Goal: Task Accomplishment & Management: Use online tool/utility

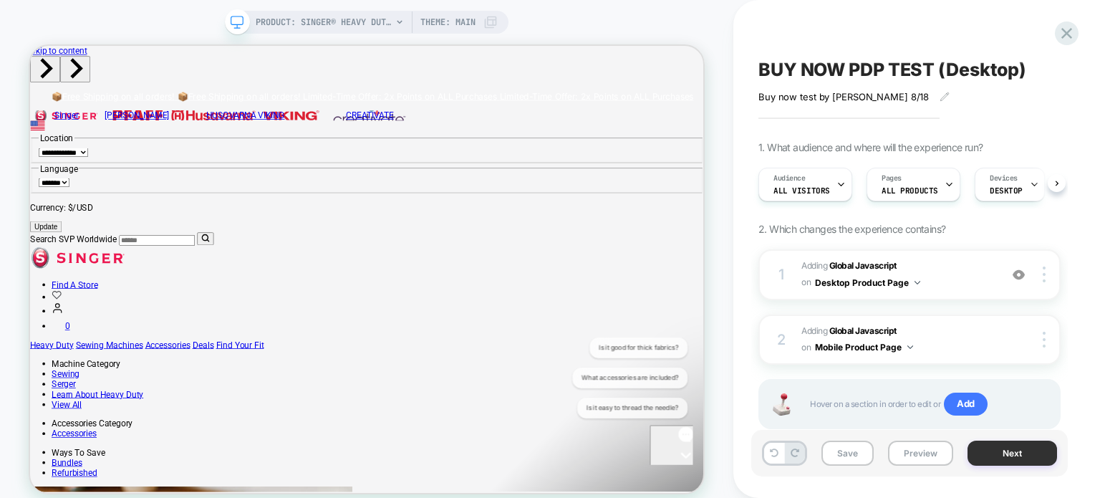
click at [993, 452] on button "Next" at bounding box center [1013, 452] width 90 height 25
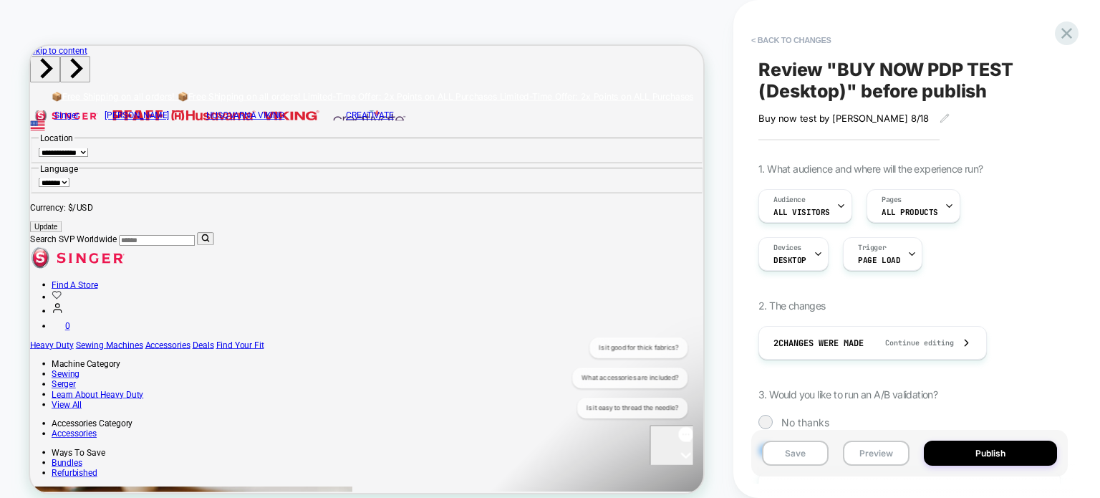
scroll to position [0, 1]
click at [893, 455] on button "Preview" at bounding box center [876, 452] width 67 height 25
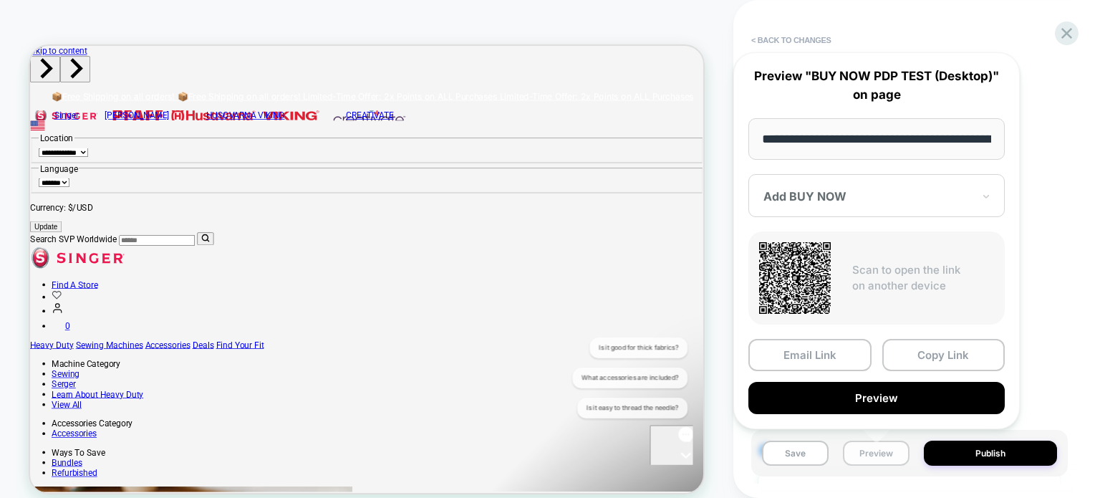
scroll to position [0, 400]
click at [904, 355] on button "Copy Link" at bounding box center [943, 355] width 123 height 32
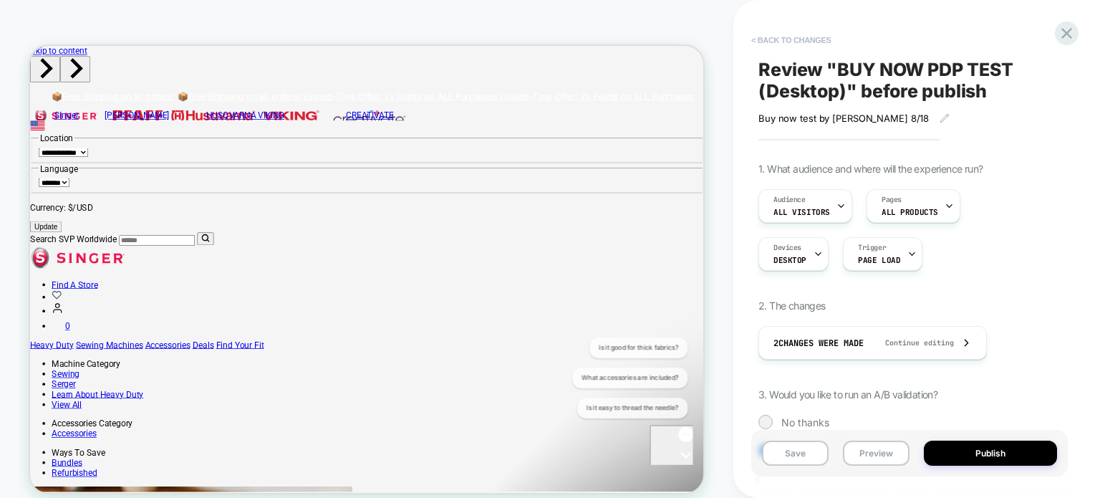
click at [779, 39] on button "< Back to changes" at bounding box center [791, 40] width 95 height 23
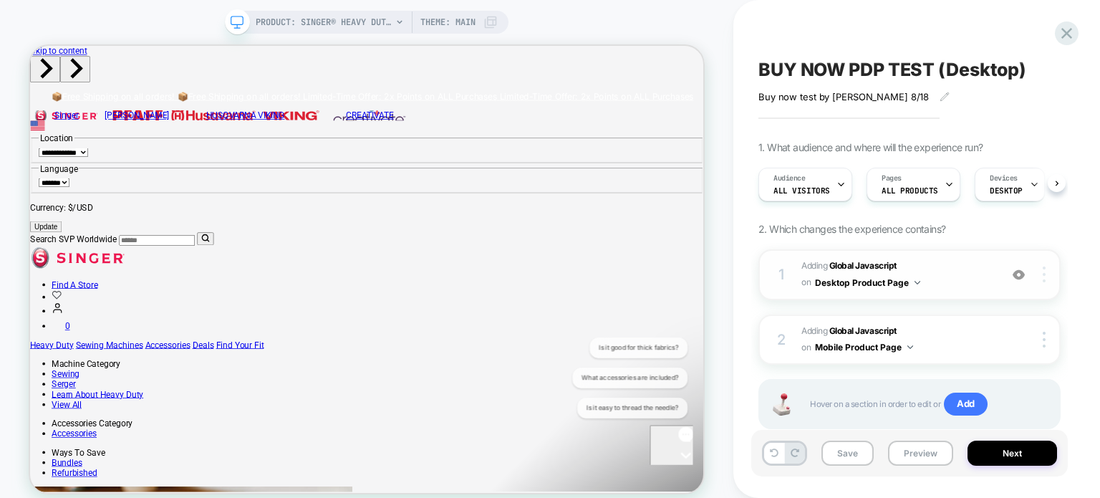
click at [1046, 266] on img at bounding box center [1044, 274] width 3 height 16
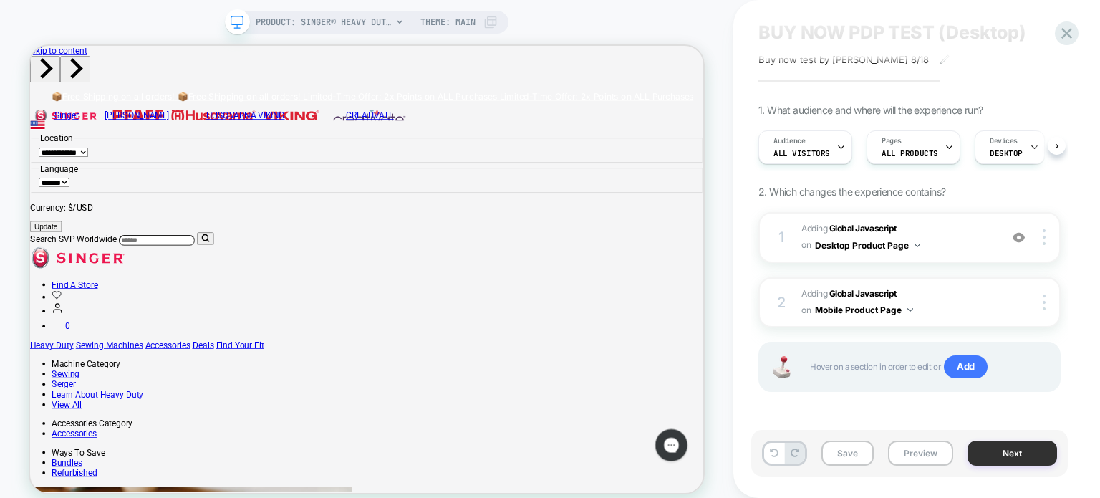
click at [992, 449] on button "Next" at bounding box center [1013, 452] width 90 height 25
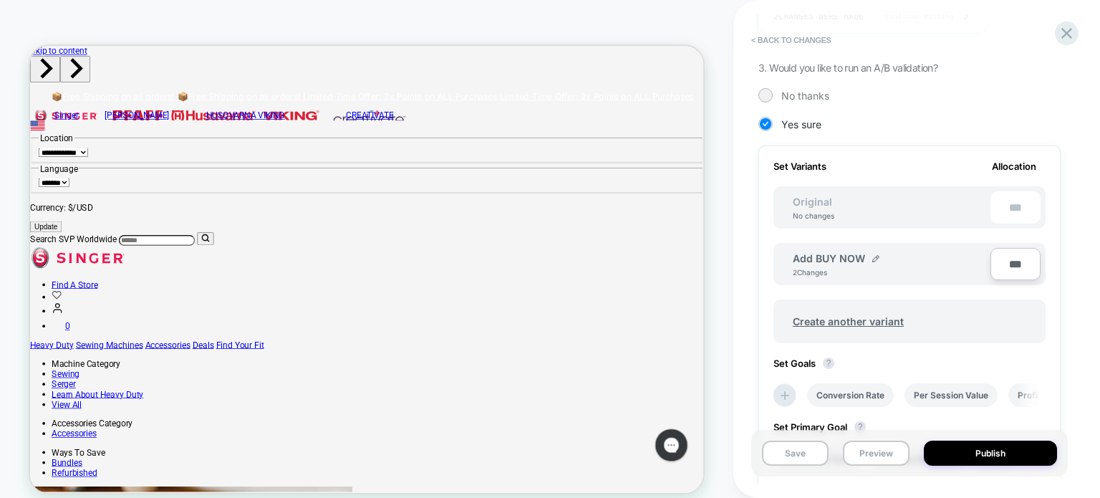
scroll to position [334, 0]
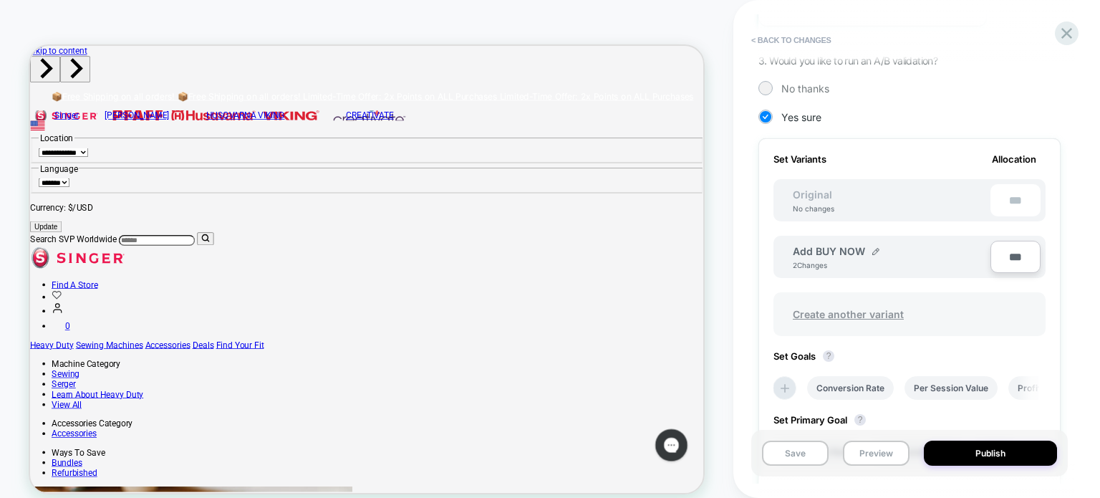
click at [862, 311] on span "Create another variant" at bounding box center [849, 314] width 140 height 34
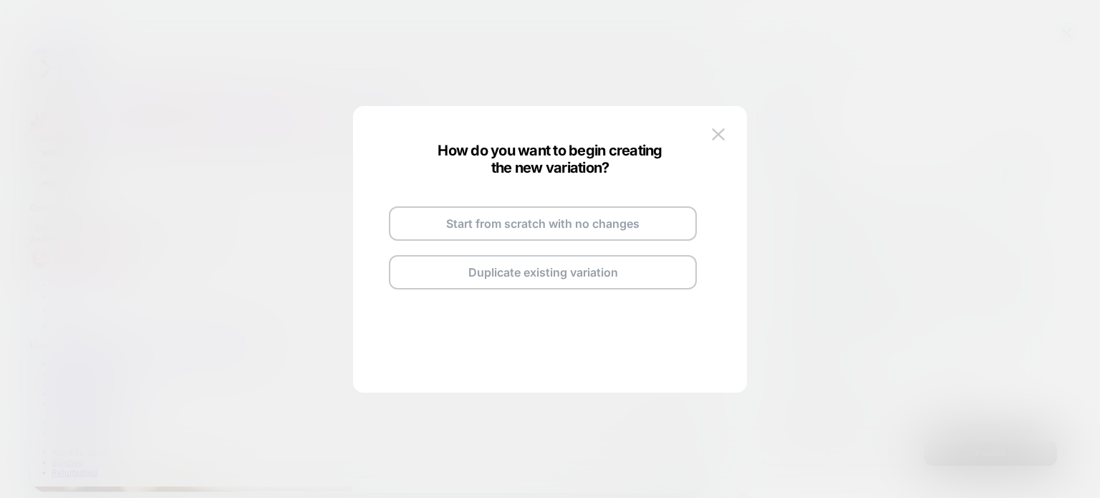
scroll to position [0, 0]
click at [579, 259] on button "Duplicate existing variation" at bounding box center [543, 272] width 308 height 34
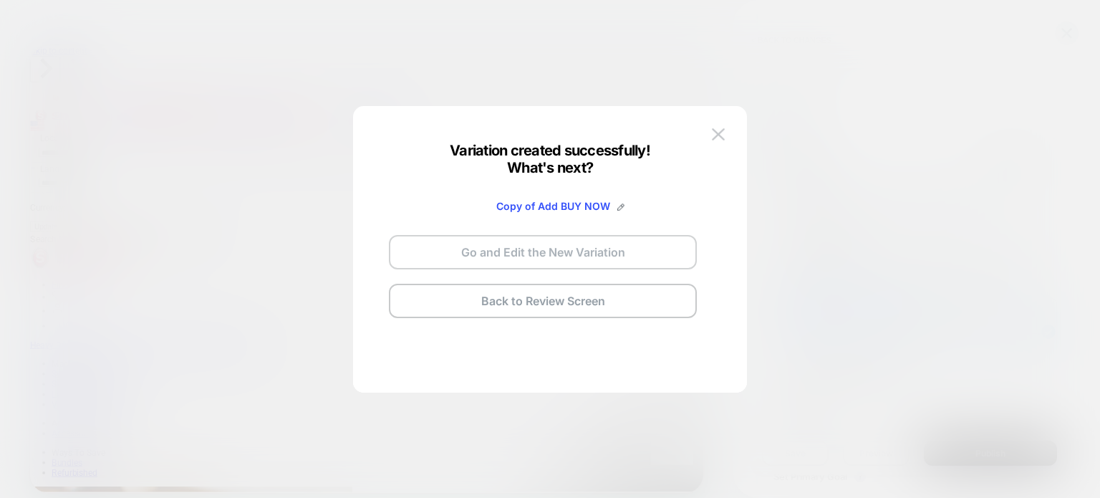
click at [563, 249] on button "Go and Edit the New Variation" at bounding box center [543, 252] width 308 height 34
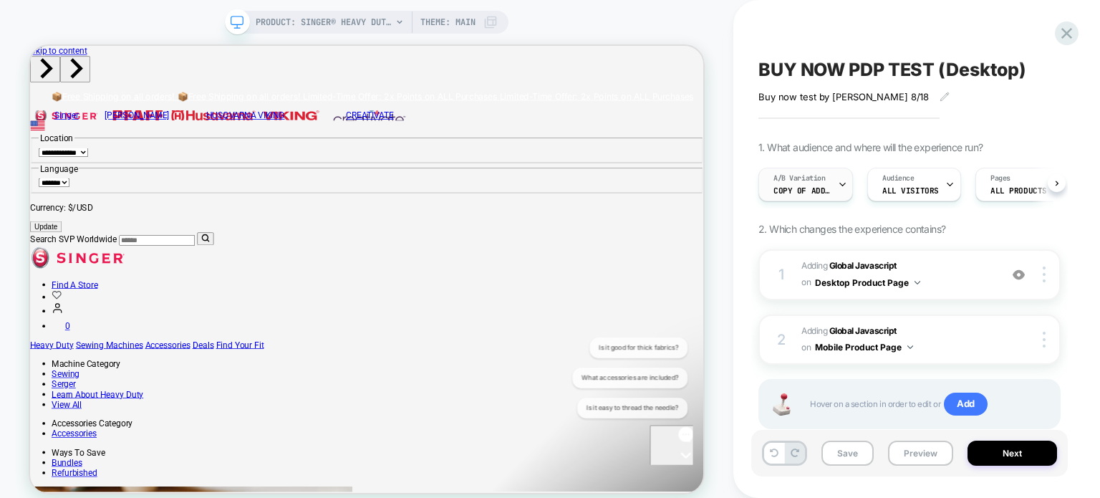
click at [805, 180] on span "A/B Variation" at bounding box center [799, 178] width 52 height 10
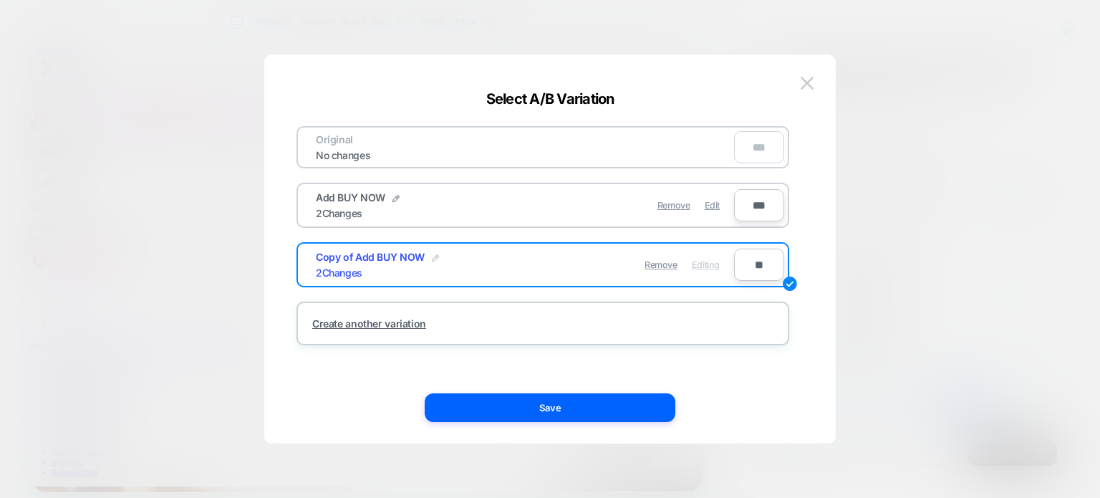
click at [432, 259] on img at bounding box center [435, 257] width 7 height 7
click at [357, 270] on input "**********" at bounding box center [368, 265] width 104 height 28
drag, startPoint x: 353, startPoint y: 254, endPoint x: 254, endPoint y: 253, distance: 99.6
click at [751, 208] on div "**********" at bounding box center [902, 184] width 302 height 48
drag, startPoint x: 404, startPoint y: 269, endPoint x: 350, endPoint y: 238, distance: 62.9
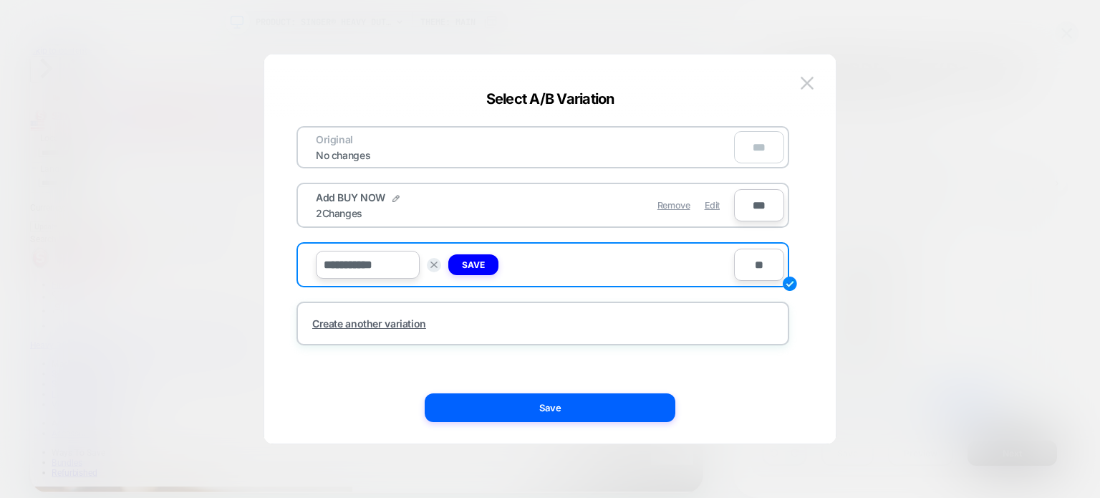
click at [350, 238] on div "**********" at bounding box center [543, 235] width 493 height 219
type input "******"
click at [482, 262] on strong "Save" at bounding box center [473, 264] width 23 height 11
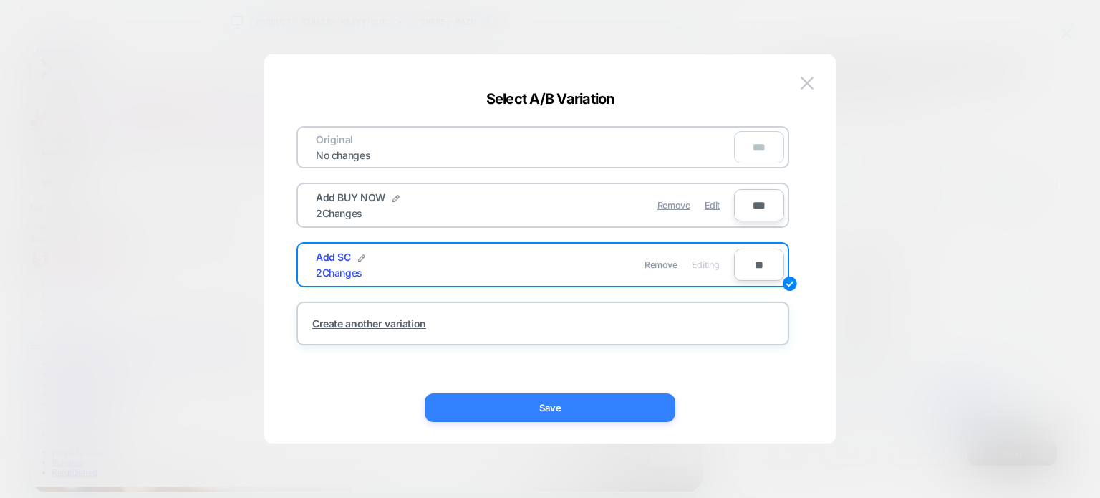
click at [606, 395] on button "Save" at bounding box center [550, 407] width 251 height 29
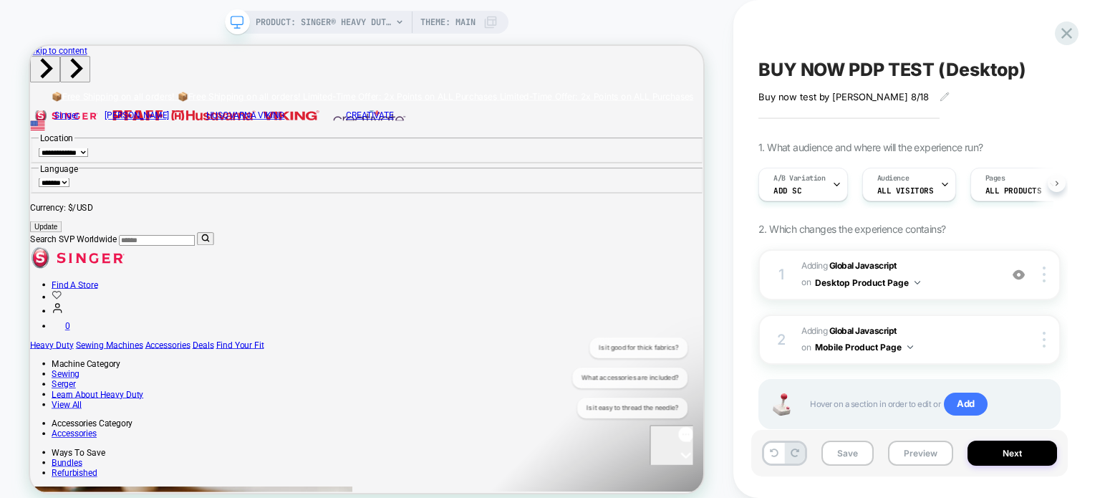
click at [1059, 185] on button at bounding box center [1057, 183] width 18 height 18
click at [1054, 183] on icon at bounding box center [1057, 183] width 6 height 6
click at [1049, 277] on div at bounding box center [1046, 274] width 27 height 16
click at [801, 293] on div "1 Adding Global Javascript on Desktop Product Page Add Before Add After Copy to…" at bounding box center [909, 274] width 302 height 51
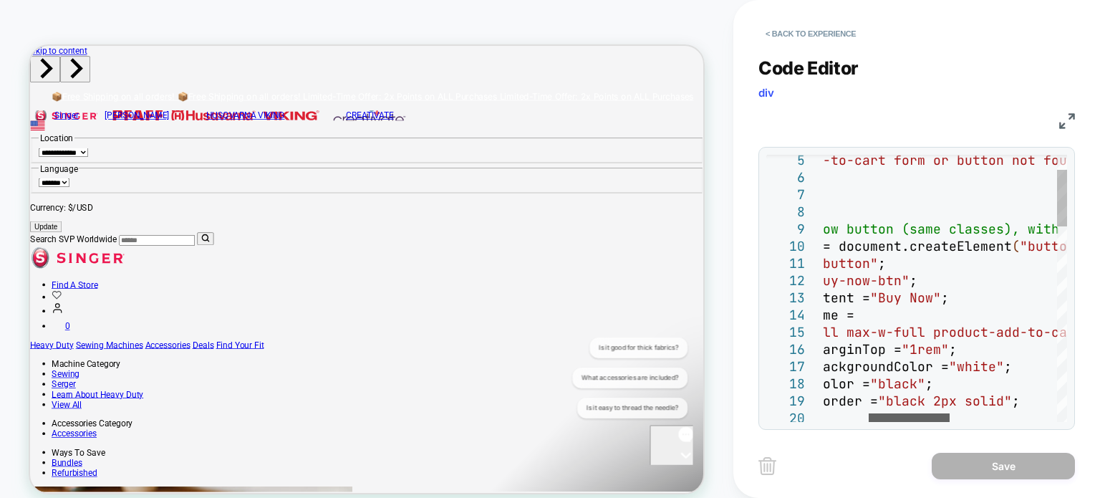
click at [911, 422] on div at bounding box center [909, 417] width 81 height 9
click at [1061, 131] on div "Code Editor div JS 11 12 13 14 15 16 17 18 19 20 9 10 7 8 5 6 buyNowBtn.type = …" at bounding box center [916, 234] width 317 height 390
click at [1061, 117] on img at bounding box center [1067, 121] width 16 height 16
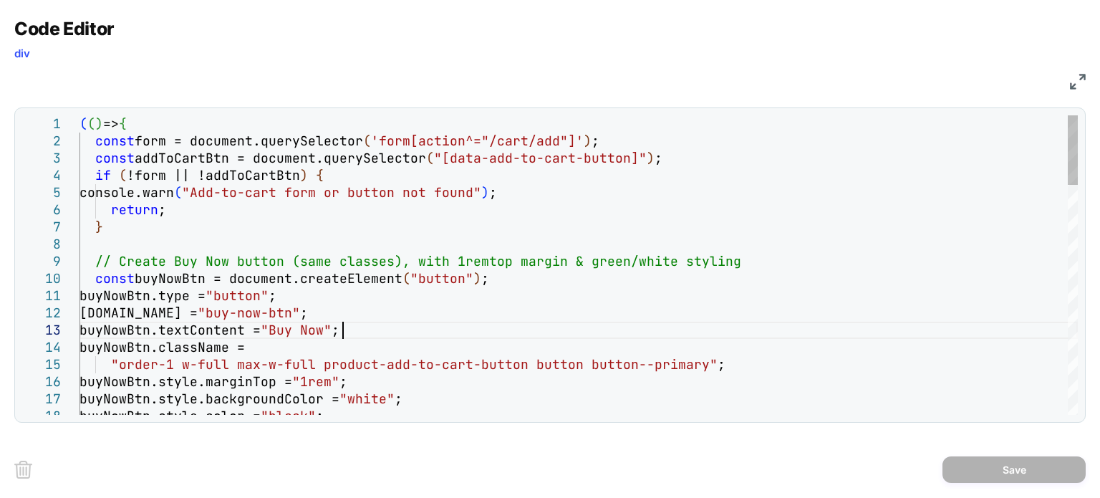
scroll to position [0, 0]
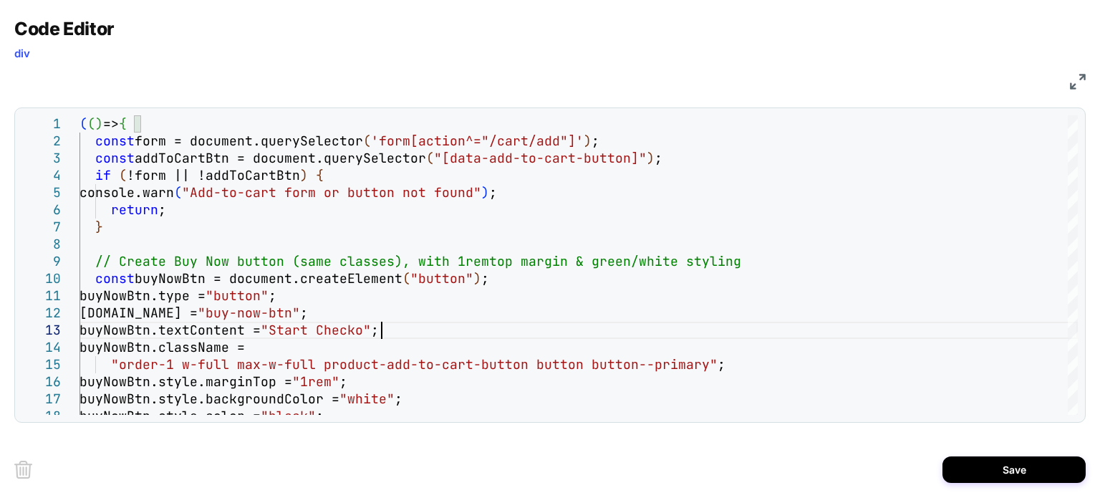
scroll to position [34, 317]
type textarea "**********"
click at [1049, 458] on button "Save" at bounding box center [1014, 469] width 143 height 26
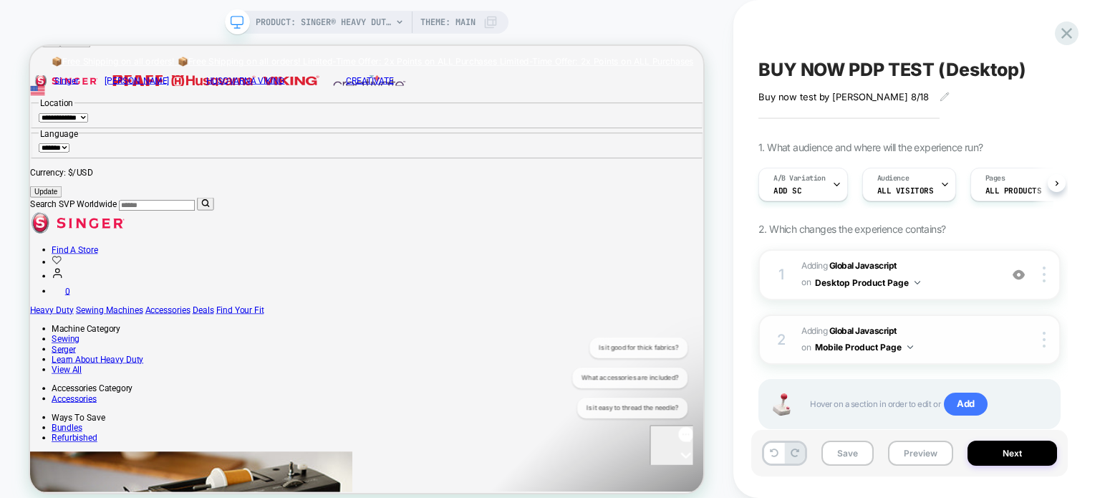
scroll to position [47, 0]
click at [847, 455] on button "Save" at bounding box center [847, 452] width 52 height 25
click at [914, 459] on button "Preview" at bounding box center [920, 452] width 65 height 25
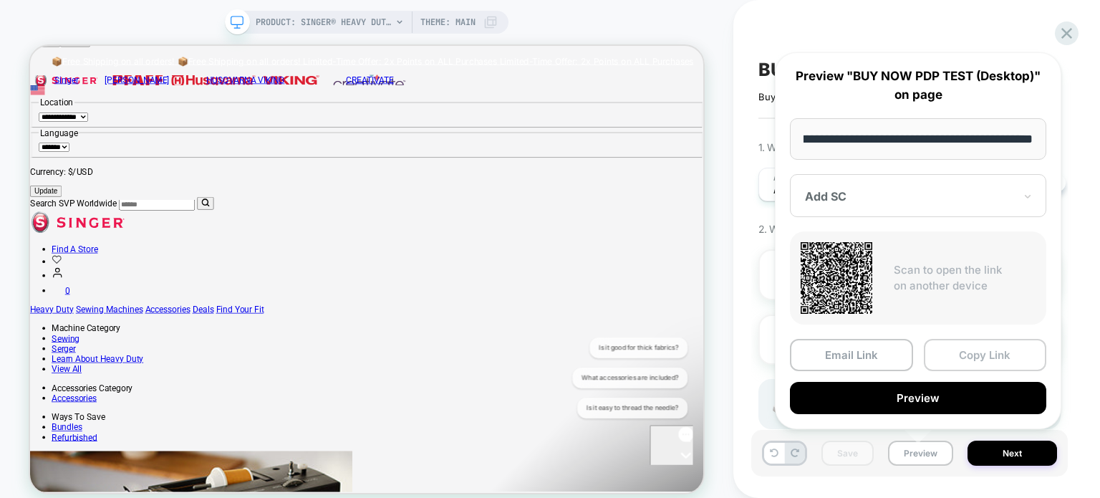
scroll to position [0, 0]
click at [978, 355] on button "Copy Link" at bounding box center [985, 355] width 123 height 32
